Goal: Information Seeking & Learning: Learn about a topic

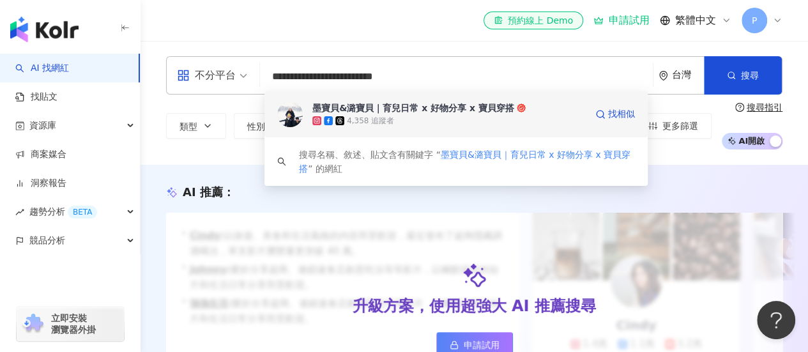
click at [358, 110] on div "墨寶貝&潞寶貝｜育兒日常 x 好物分享 x 寶貝穿搭" at bounding box center [413, 108] width 202 height 13
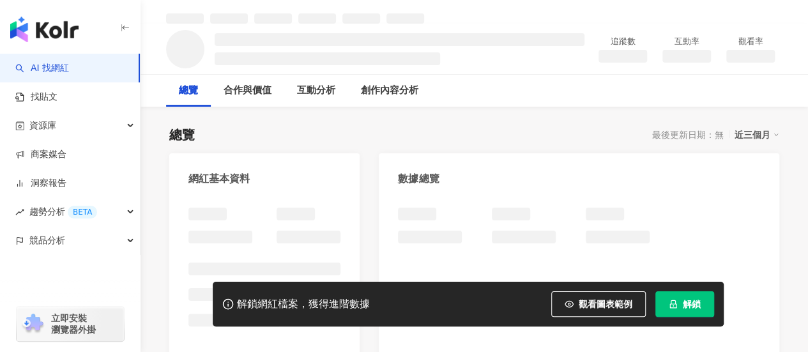
scroll to position [62, 0]
